Goal: Task Accomplishment & Management: Complete application form

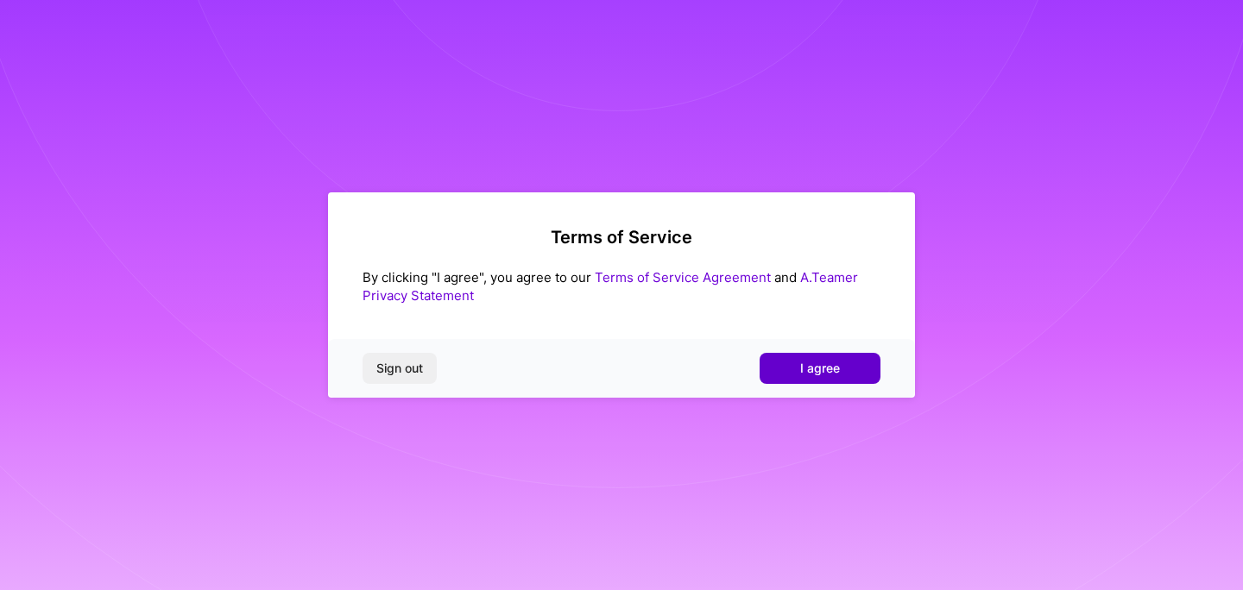
click at [822, 378] on button "I agree" at bounding box center [819, 368] width 121 height 31
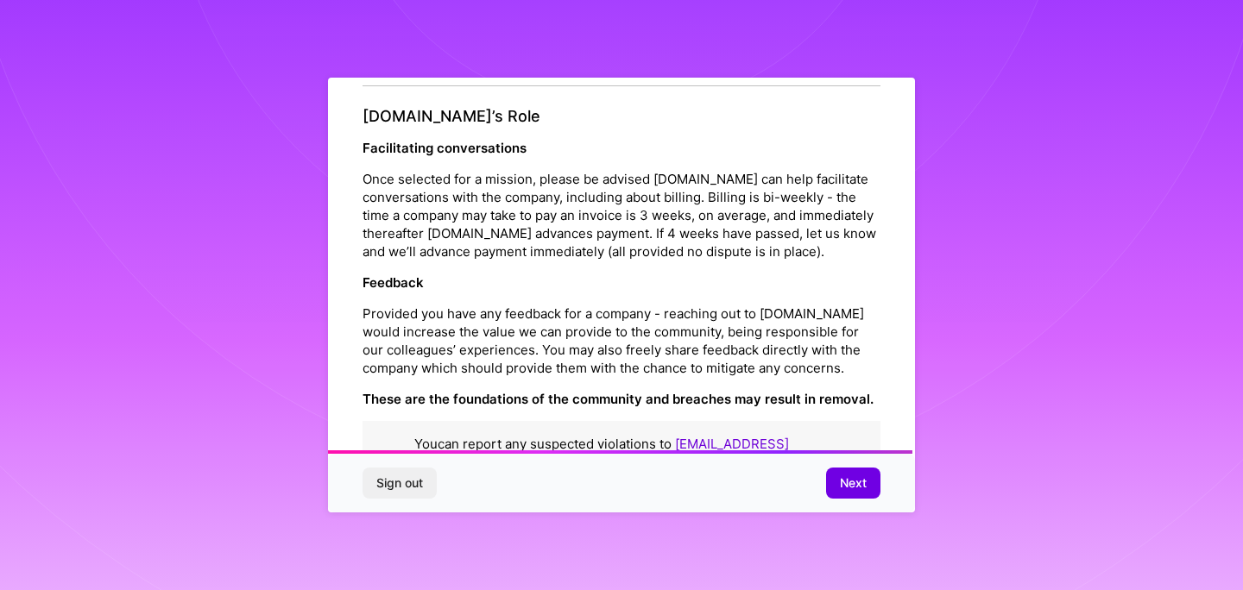
scroll to position [1939, 0]
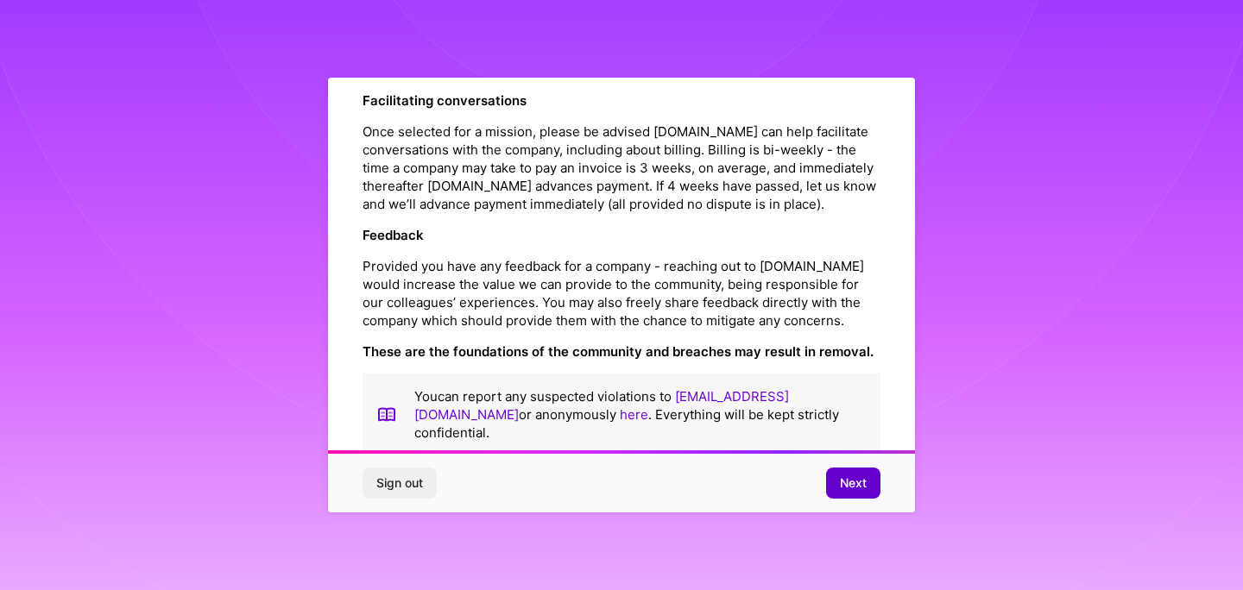
click at [845, 494] on button "Next" at bounding box center [853, 483] width 54 height 31
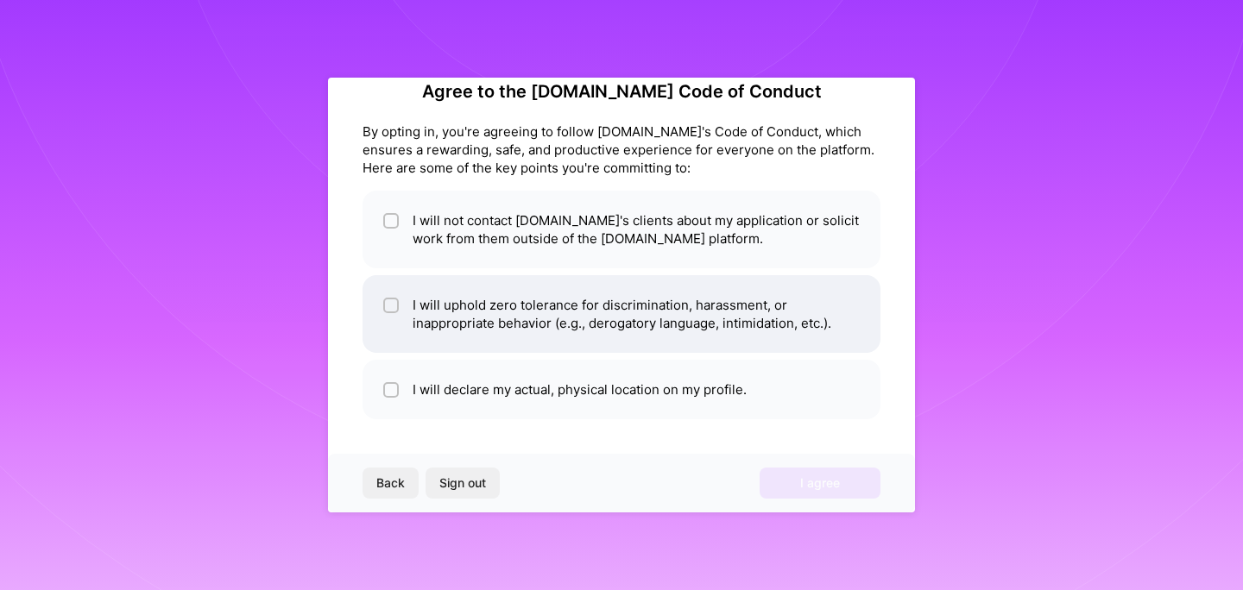
scroll to position [0, 0]
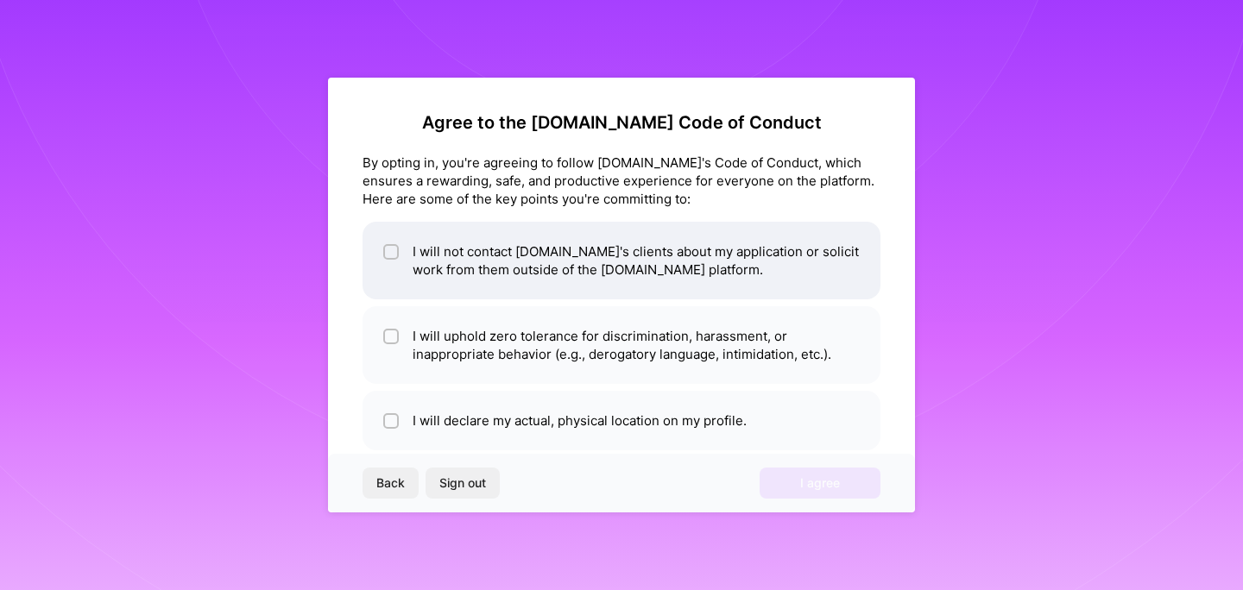
click at [387, 255] on input "checkbox" at bounding box center [393, 253] width 12 height 12
checkbox input "true"
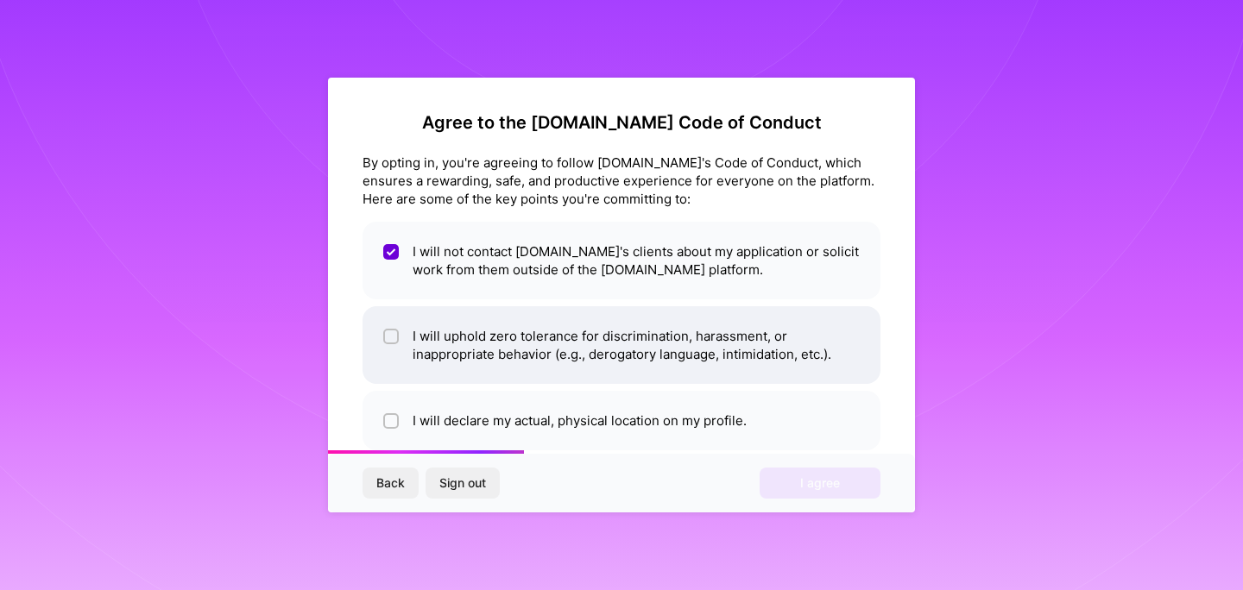
scroll to position [31, 0]
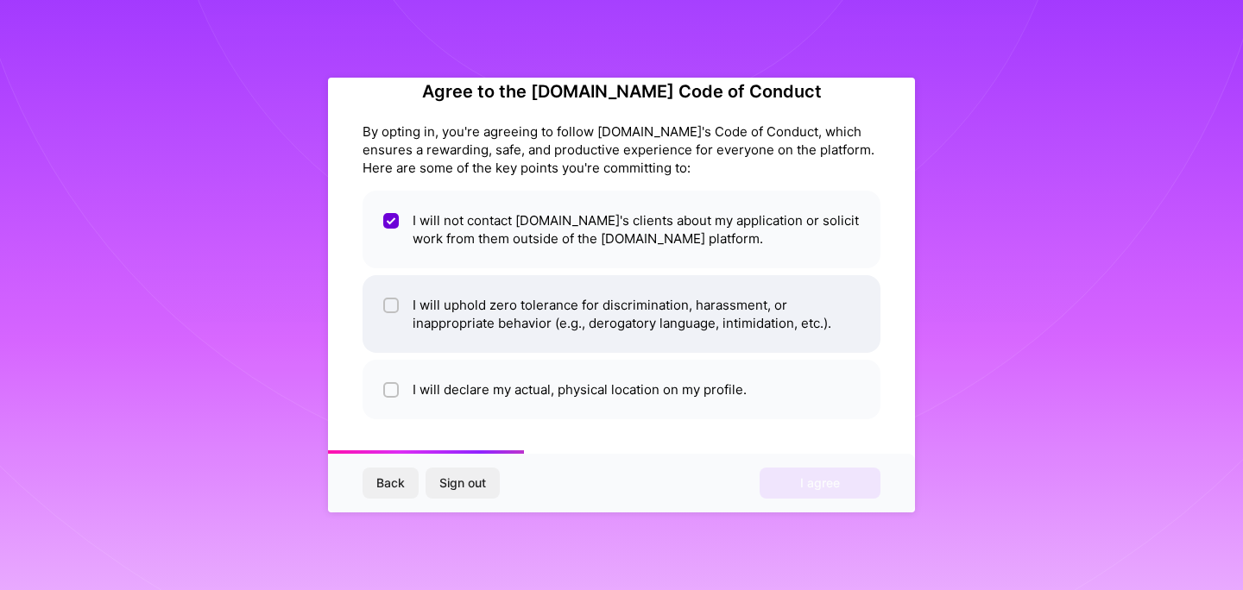
click at [392, 312] on div at bounding box center [391, 306] width 16 height 16
checkbox input "true"
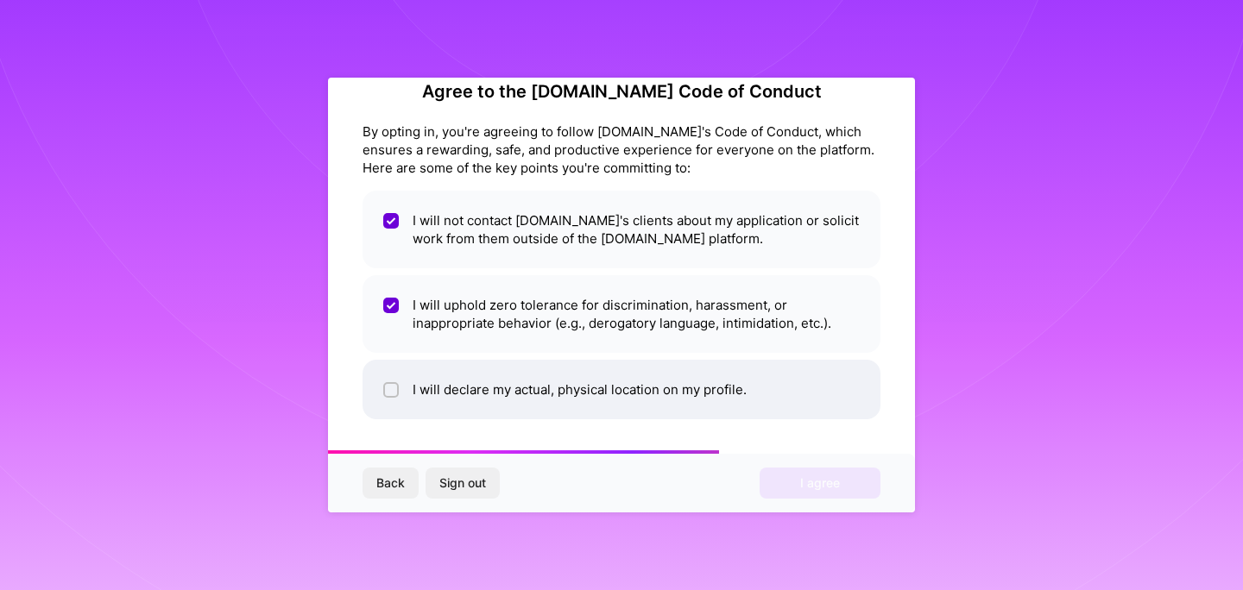
click at [388, 391] on input "checkbox" at bounding box center [393, 391] width 12 height 12
checkbox input "true"
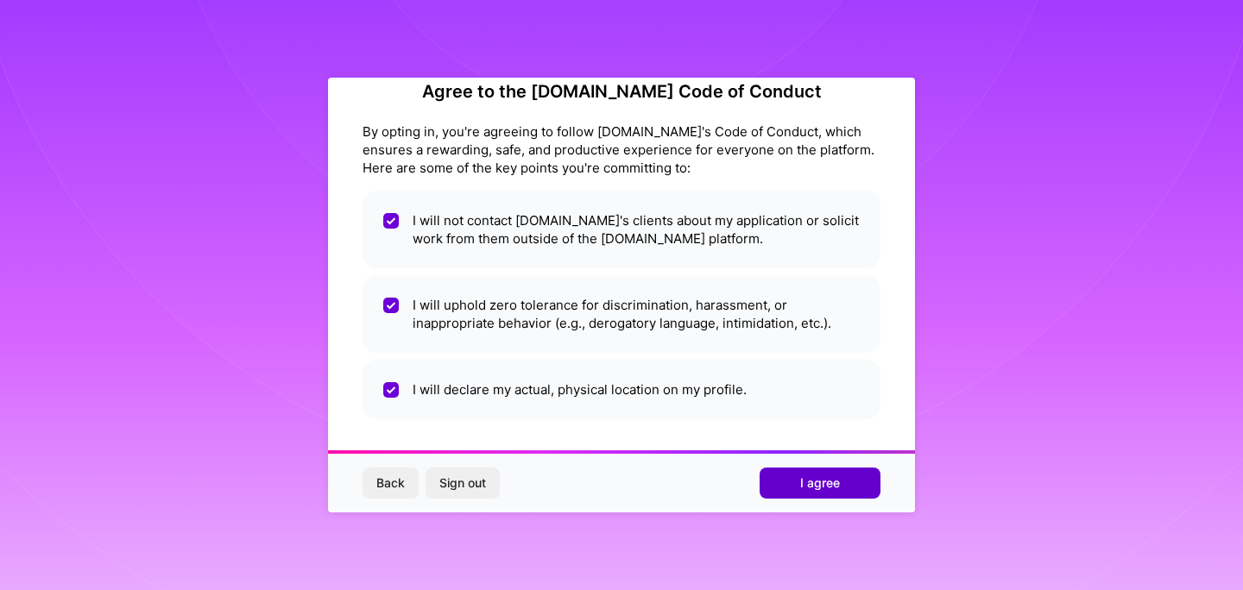
click at [815, 490] on span "I agree" at bounding box center [820, 483] width 40 height 17
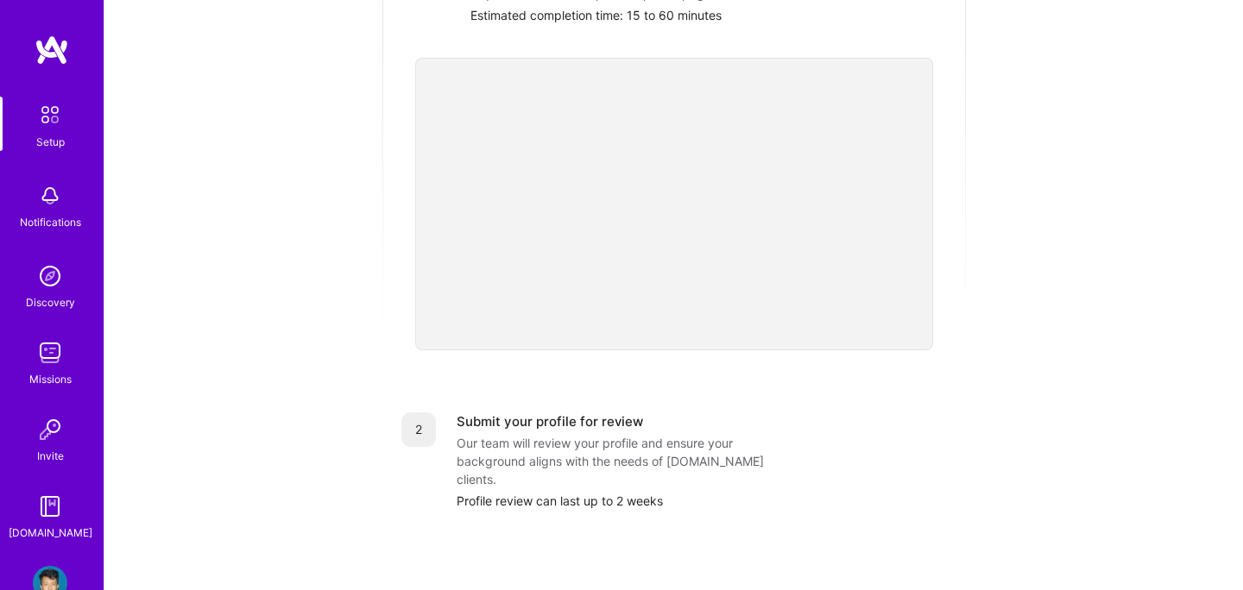
scroll to position [381, 0]
